Goal: Information Seeking & Learning: Check status

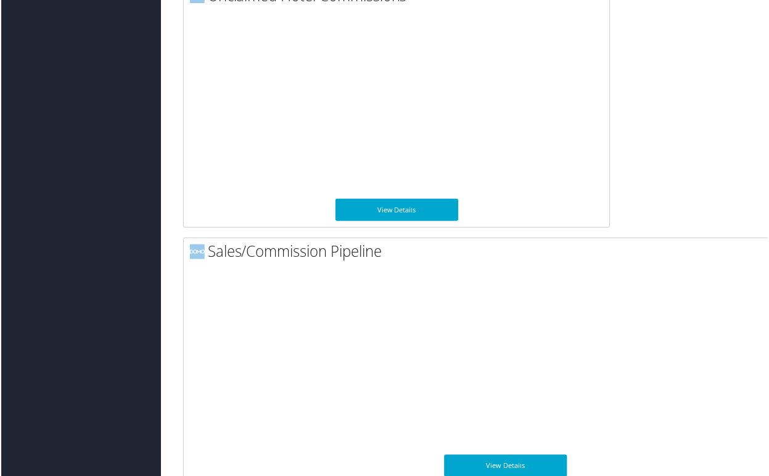
scroll to position [944, 0]
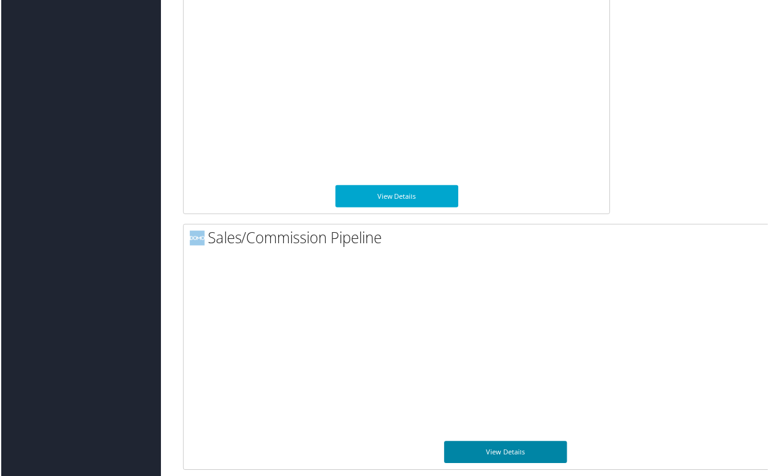
click at [500, 452] on link "View Details" at bounding box center [506, 453] width 123 height 22
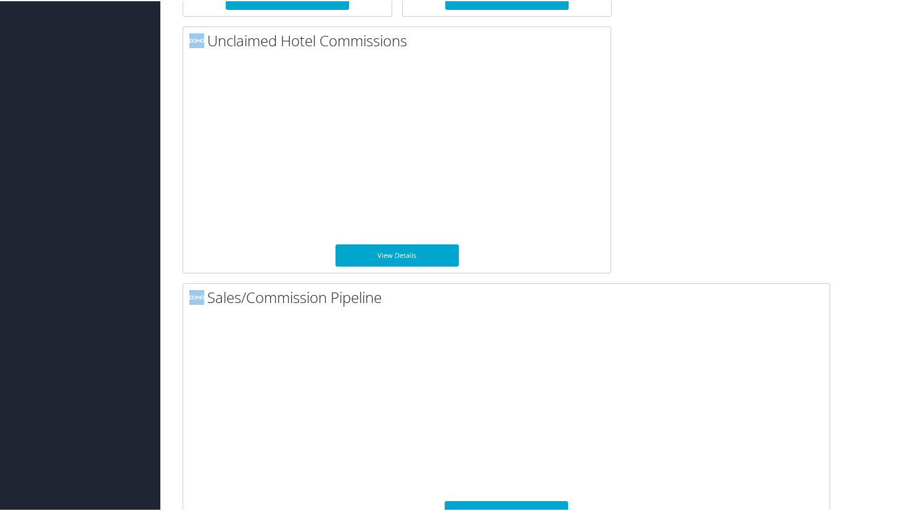
scroll to position [909, 0]
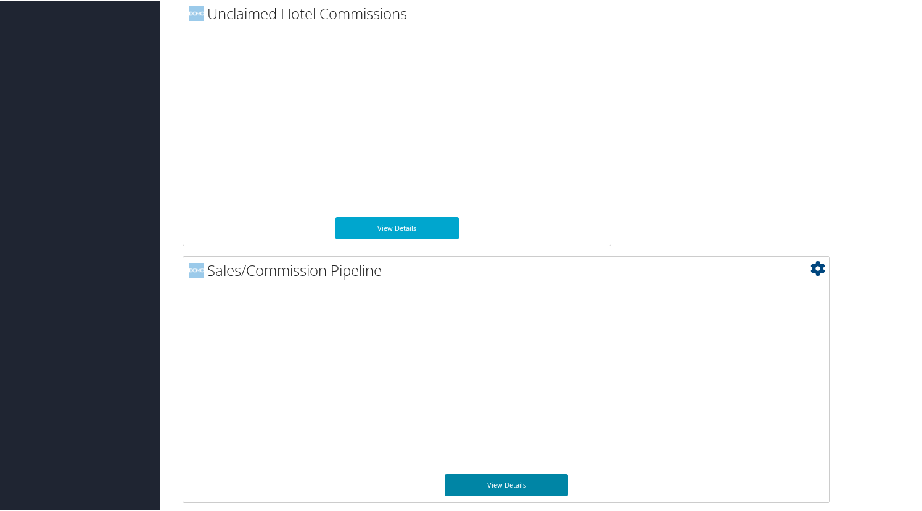
click at [532, 481] on link "View Details" at bounding box center [506, 484] width 123 height 22
